Goal: Information Seeking & Learning: Learn about a topic

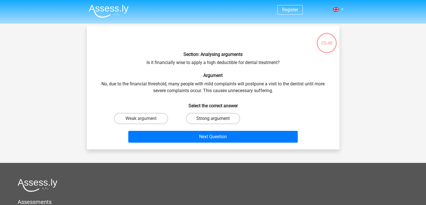
click at [210, 119] on label "Strong argument" at bounding box center [213, 118] width 54 height 11
click at [213, 119] on input "Strong argument" at bounding box center [215, 120] width 4 height 4
radio input "true"
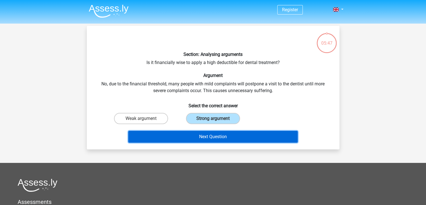
click at [222, 136] on button "Next Question" at bounding box center [213, 137] width 170 height 12
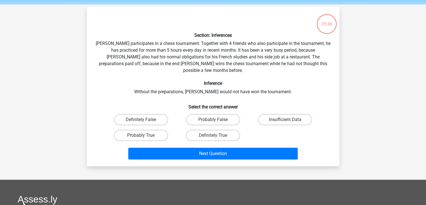
scroll to position [26, 0]
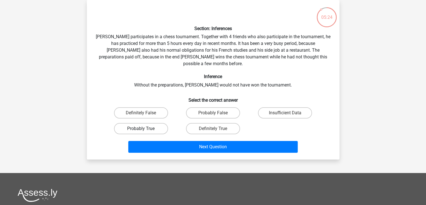
click at [154, 123] on label "Probably True" at bounding box center [141, 128] width 54 height 11
click at [145, 128] on input "Probably True" at bounding box center [143, 130] width 4 height 4
radio input "true"
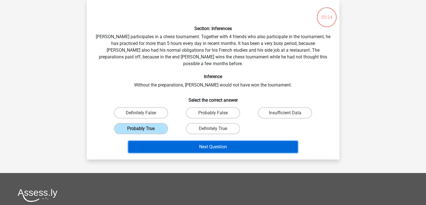
click at [204, 141] on button "Next Question" at bounding box center [213, 147] width 170 height 12
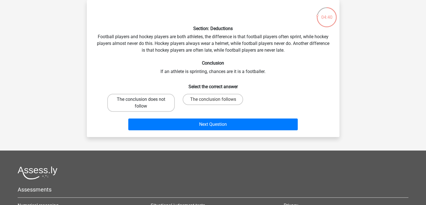
click at [146, 105] on label "The conclusion does not follow" at bounding box center [141, 103] width 68 height 18
click at [145, 103] on input "The conclusion does not follow" at bounding box center [143, 101] width 4 height 4
radio input "true"
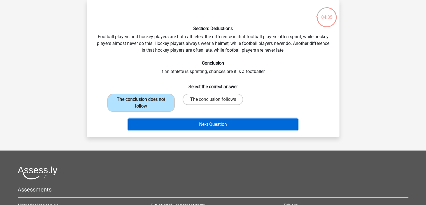
click at [219, 128] on button "Next Question" at bounding box center [213, 124] width 170 height 12
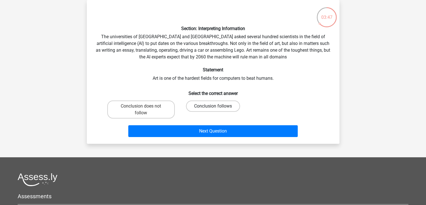
click at [223, 104] on label "Conclusion follows" at bounding box center [213, 105] width 54 height 11
click at [217, 106] on input "Conclusion follows" at bounding box center [215, 108] width 4 height 4
radio input "true"
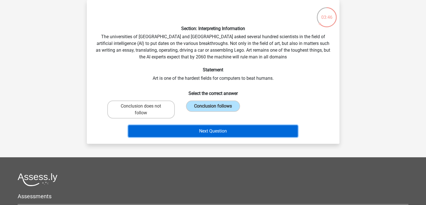
click at [222, 125] on button "Next Question" at bounding box center [213, 131] width 170 height 12
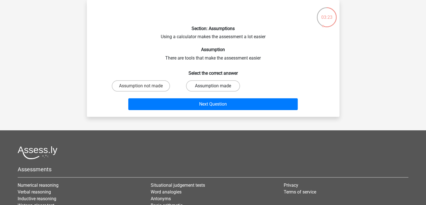
click at [219, 88] on label "Assumption made" at bounding box center [213, 85] width 54 height 11
click at [217, 88] on input "Assumption made" at bounding box center [215, 88] width 4 height 4
radio input "true"
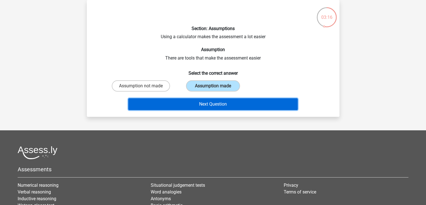
click at [199, 104] on button "Next Question" at bounding box center [213, 104] width 170 height 12
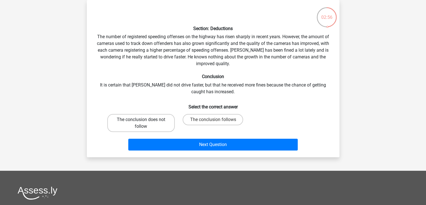
click at [156, 114] on label "The conclusion does not follow" at bounding box center [141, 123] width 68 height 18
click at [145, 119] on input "The conclusion does not follow" at bounding box center [143, 121] width 4 height 4
radio input "true"
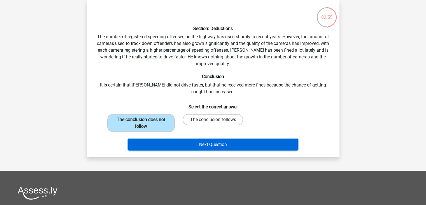
click at [200, 138] on button "Next Question" at bounding box center [213, 144] width 170 height 12
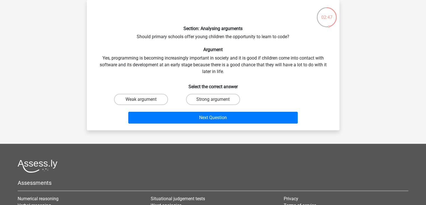
scroll to position [0, 0]
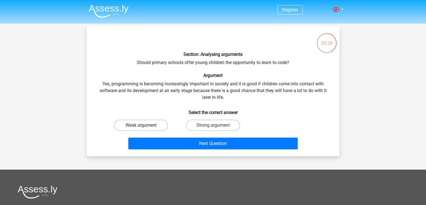
click at [157, 119] on label "Weak argument" at bounding box center [141, 124] width 54 height 11
click at [145, 125] on input "Weak argument" at bounding box center [143, 127] width 4 height 4
radio input "true"
click at [218, 119] on label "Strong argument" at bounding box center [213, 124] width 54 height 11
click at [217, 125] on input "Strong argument" at bounding box center [215, 127] width 4 height 4
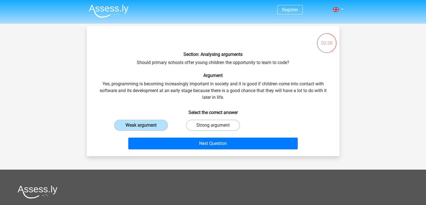
radio input "true"
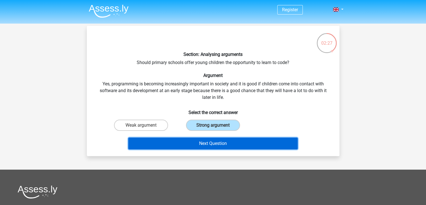
click at [221, 137] on button "Next Question" at bounding box center [213, 143] width 170 height 12
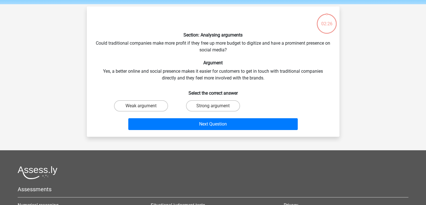
scroll to position [26, 0]
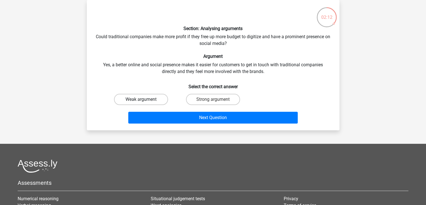
click at [161, 101] on label "Weak argument" at bounding box center [141, 99] width 54 height 11
click at [145, 101] on input "Weak argument" at bounding box center [143, 101] width 4 height 4
radio input "true"
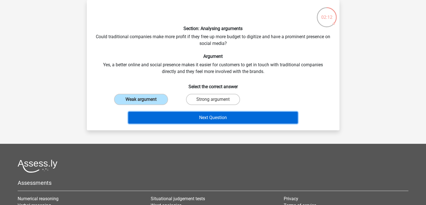
click at [195, 117] on button "Next Question" at bounding box center [213, 118] width 170 height 12
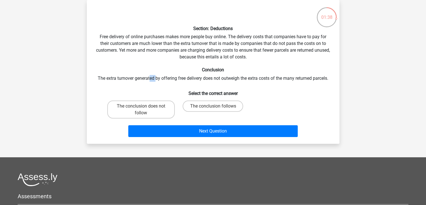
drag, startPoint x: 155, startPoint y: 77, endPoint x: 160, endPoint y: 76, distance: 5.6
click at [160, 76] on div "Section: Deductions Free delivery of online purchases makes more people buy onl…" at bounding box center [213, 71] width 248 height 134
click at [166, 111] on label "The conclusion does not follow" at bounding box center [141, 109] width 68 height 18
click at [145, 110] on input "The conclusion does not follow" at bounding box center [143, 108] width 4 height 4
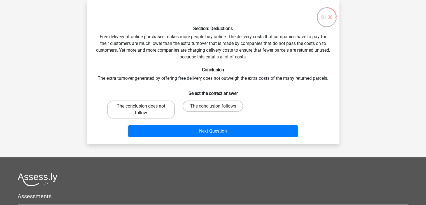
radio input "true"
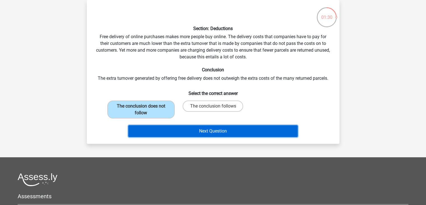
click at [190, 126] on button "Next Question" at bounding box center [213, 131] width 170 height 12
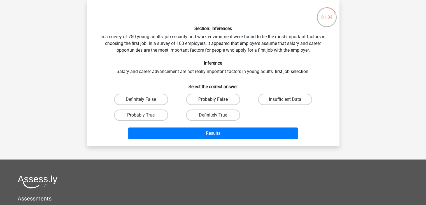
click at [208, 98] on label "Probably False" at bounding box center [213, 99] width 54 height 11
click at [213, 99] on input "Probably False" at bounding box center [215, 101] width 4 height 4
radio input "true"
click at [254, 126] on div "Results" at bounding box center [213, 132] width 235 height 18
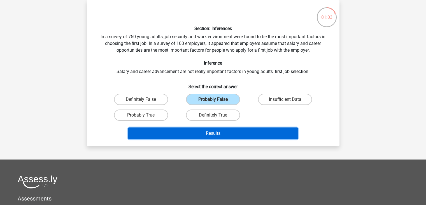
click at [255, 129] on button "Results" at bounding box center [213, 133] width 170 height 12
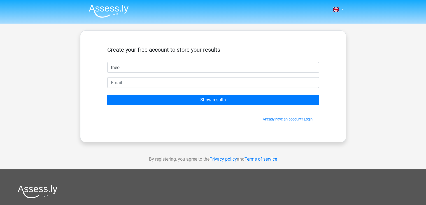
type input "theo"
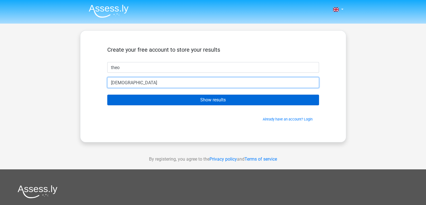
type input "[EMAIL_ADDRESS][DOMAIN_NAME]"
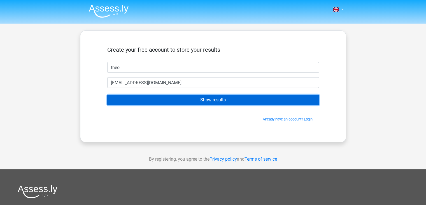
click at [202, 99] on input "Show results" at bounding box center [213, 99] width 212 height 11
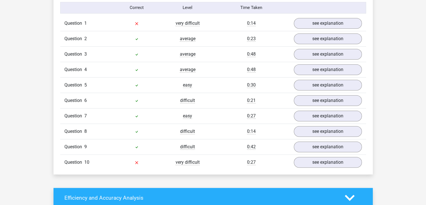
scroll to position [448, 0]
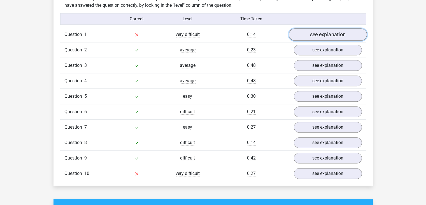
click at [328, 28] on link "see explanation" at bounding box center [328, 34] width 78 height 12
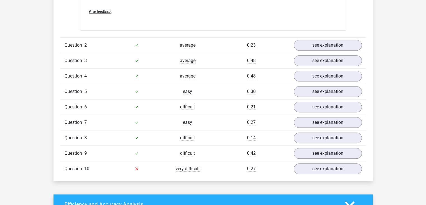
scroll to position [616, 0]
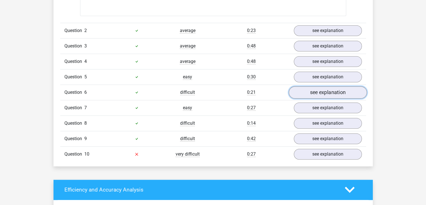
click at [313, 87] on link "see explanation" at bounding box center [328, 92] width 78 height 12
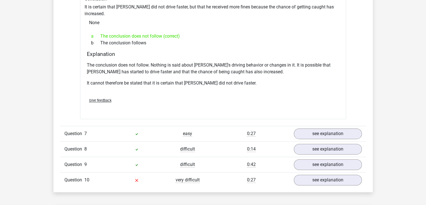
scroll to position [785, 0]
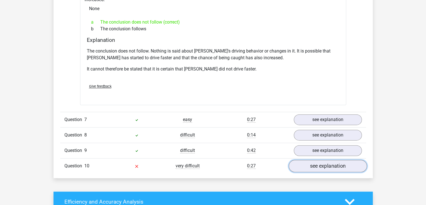
click at [324, 159] on link "see explanation" at bounding box center [328, 165] width 78 height 12
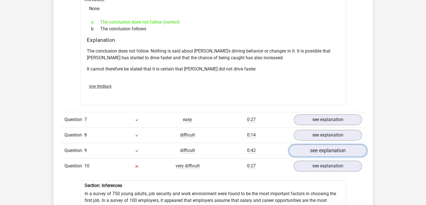
click at [306, 144] on link "see explanation" at bounding box center [328, 150] width 78 height 12
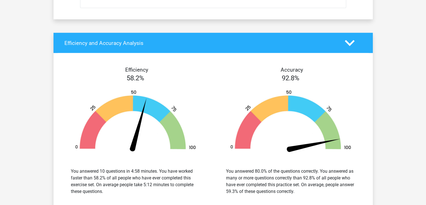
scroll to position [1569, 0]
